Goal: Task Accomplishment & Management: Manage account settings

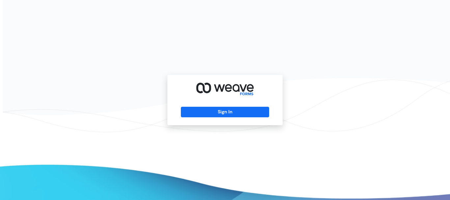
click at [219, 118] on div "Sign In" at bounding box center [224, 100] width 115 height 50
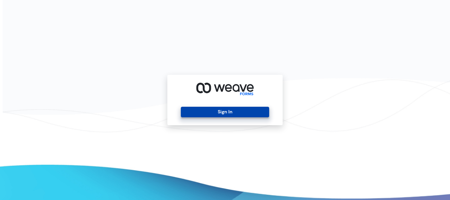
click at [221, 114] on button "Sign In" at bounding box center [225, 112] width 88 height 11
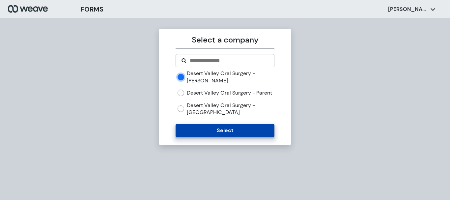
click at [229, 137] on button "Select" at bounding box center [224, 130] width 98 height 13
